Goal: Transaction & Acquisition: Purchase product/service

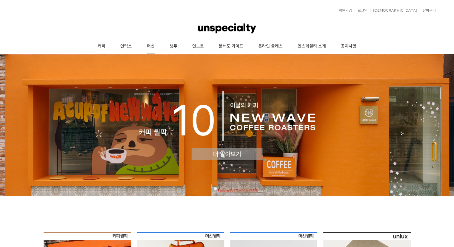
click at [152, 48] on link "머신" at bounding box center [150, 46] width 23 height 15
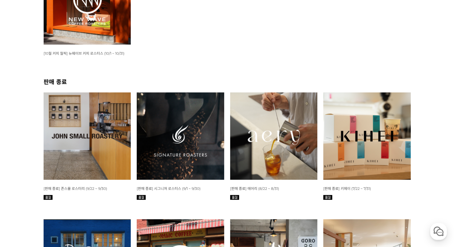
scroll to position [167, 0]
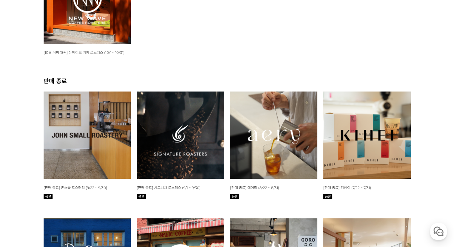
click at [112, 144] on img at bounding box center [87, 134] width 87 height 87
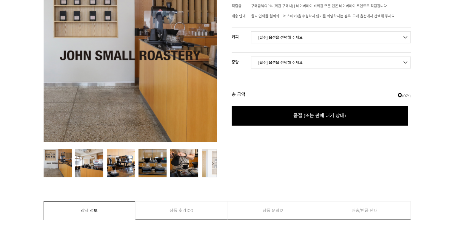
scroll to position [110, 0]
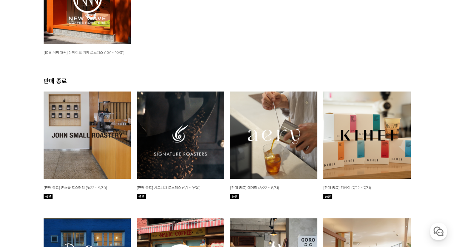
click at [268, 130] on img at bounding box center [273, 134] width 87 height 87
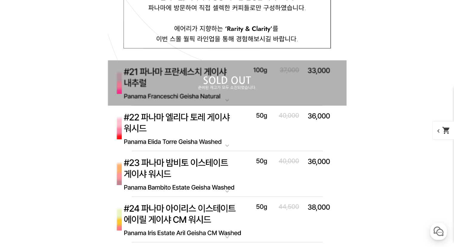
scroll to position [3181, 0]
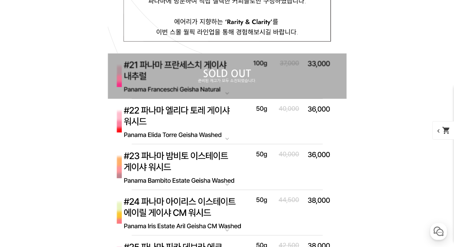
click at [278, 116] on img at bounding box center [227, 122] width 239 height 46
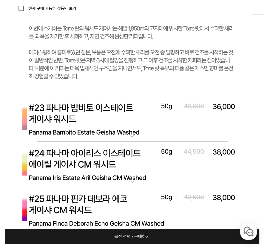
scroll to position [3811, 0]
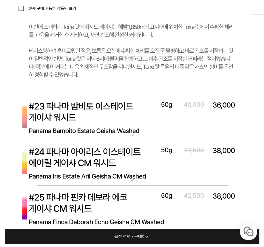
click at [130, 166] on img at bounding box center [132, 163] width 239 height 46
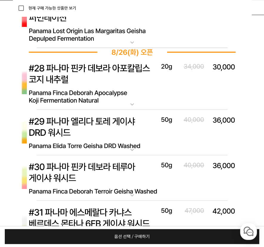
scroll to position [4420, 0]
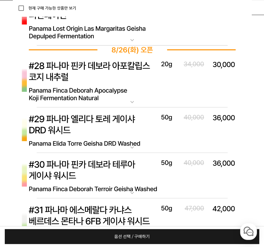
click at [125, 120] on img at bounding box center [132, 130] width 239 height 46
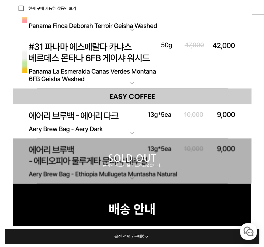
scroll to position [4946, 0]
